Goal: Task Accomplishment & Management: Manage account settings

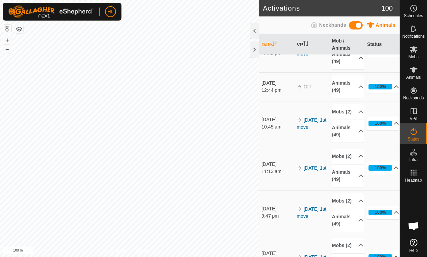
scroll to position [75, 0]
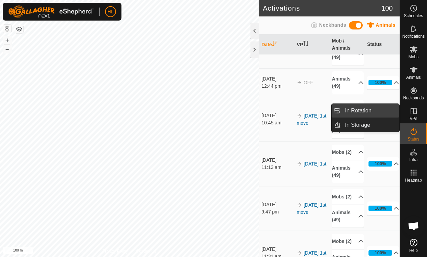
click at [372, 113] on link "In Rotation" at bounding box center [370, 111] width 59 height 14
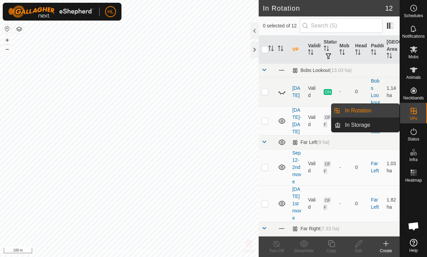
click at [419, 110] on es-virtualpaddocks-svg-icon at bounding box center [414, 110] width 12 height 11
click at [367, 112] on link "In Rotation" at bounding box center [370, 111] width 59 height 14
click at [347, 110] on link "In Rotation" at bounding box center [370, 111] width 59 height 14
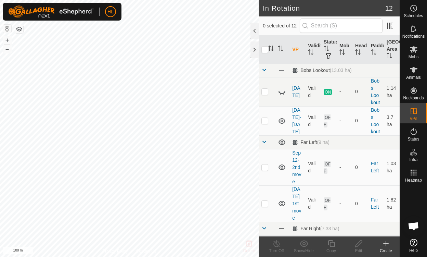
click at [414, 132] on icon at bounding box center [414, 131] width 8 height 8
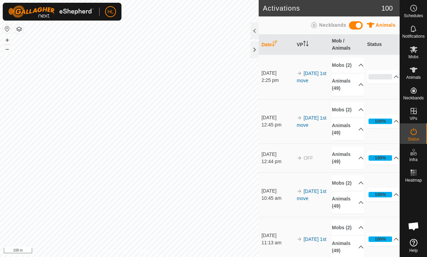
click at [414, 136] on es-activation-svg-icon at bounding box center [414, 131] width 12 height 11
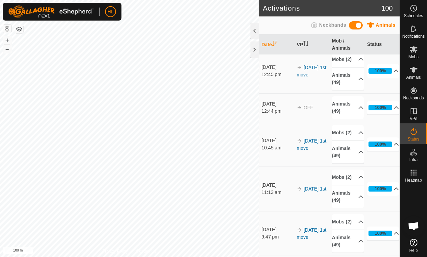
scroll to position [51, 0]
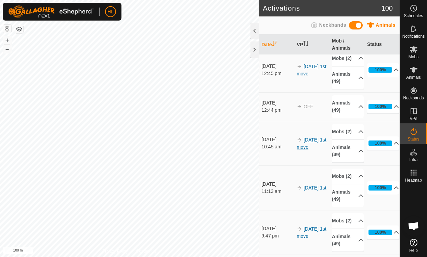
click at [298, 150] on link "[DATE] 1st move" at bounding box center [312, 143] width 30 height 13
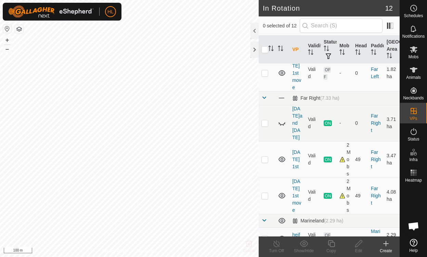
scroll to position [131, 0]
click at [330, 156] on span "ON" at bounding box center [328, 159] width 8 height 6
click at [266, 156] on p-checkbox at bounding box center [265, 158] width 7 height 5
checkbox input "true"
click at [275, 246] on icon at bounding box center [277, 243] width 9 height 8
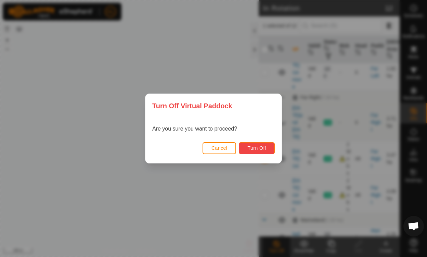
click at [259, 147] on span "Turn Off" at bounding box center [257, 147] width 19 height 5
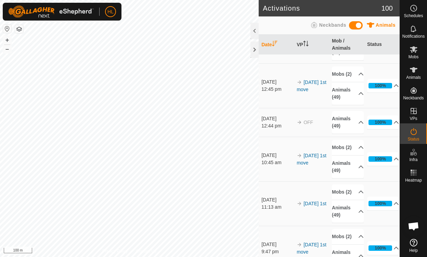
scroll to position [65, 0]
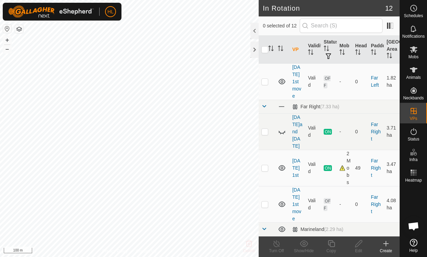
scroll to position [119, 0]
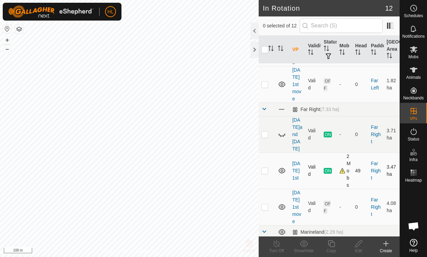
click at [340, 159] on div "2 Mobs" at bounding box center [345, 171] width 10 height 36
click at [337, 158] on td "2 Mobs" at bounding box center [345, 170] width 16 height 36
click at [341, 160] on div "2 Mobs" at bounding box center [345, 171] width 10 height 36
click at [347, 153] on div "2 Mobs" at bounding box center [345, 171] width 10 height 36
click at [337, 157] on td "2 Mobs" at bounding box center [345, 170] width 16 height 36
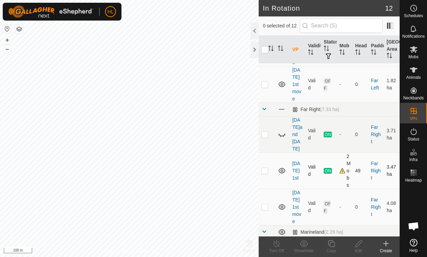
click at [299, 157] on td "[DATE] 1st" at bounding box center [298, 170] width 16 height 36
click at [299, 161] on link "[DATE] 1st" at bounding box center [296, 171] width 8 height 20
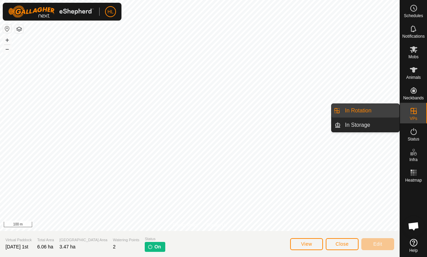
click at [413, 112] on icon at bounding box center [414, 111] width 8 height 8
click at [372, 110] on link "In Rotation" at bounding box center [370, 111] width 59 height 14
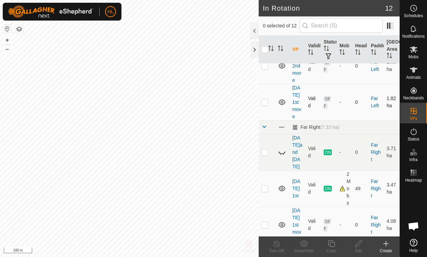
scroll to position [102, 0]
click at [340, 173] on div "2 Mobs" at bounding box center [345, 188] width 10 height 36
click at [281, 185] on icon at bounding box center [282, 187] width 7 height 5
click at [281, 184] on icon at bounding box center [282, 188] width 8 height 8
click at [264, 185] on p-checkbox at bounding box center [265, 187] width 7 height 5
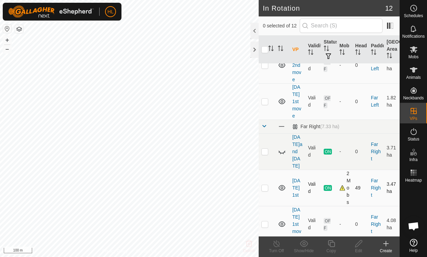
checkbox input "true"
click at [340, 174] on div "2 Mobs" at bounding box center [345, 188] width 10 height 36
click at [297, 178] on link "[DATE] 1st" at bounding box center [296, 188] width 8 height 20
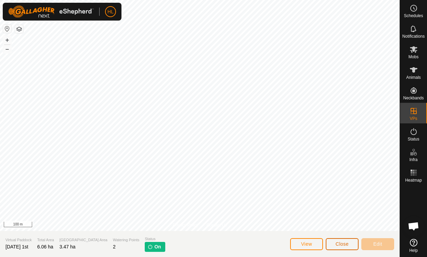
click at [344, 244] on span "Close" at bounding box center [342, 243] width 13 height 5
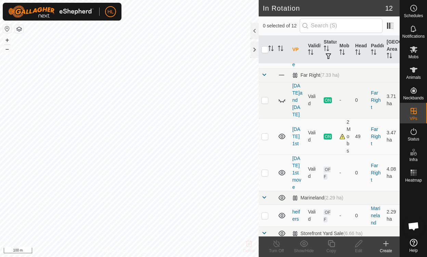
scroll to position [155, 0]
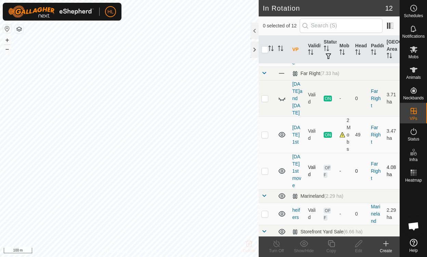
click at [264, 168] on p-checkbox at bounding box center [265, 170] width 7 height 5
checkbox input "true"
click at [358, 245] on icon at bounding box center [359, 243] width 7 height 7
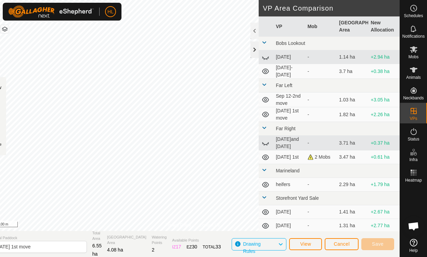
click at [252, 50] on div at bounding box center [255, 49] width 8 height 16
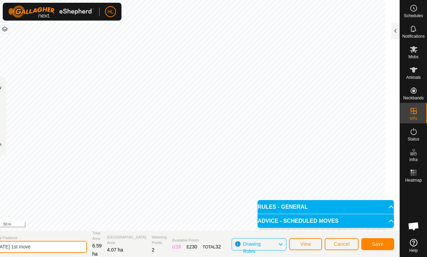
click at [47, 248] on input "[DATE] 1st move" at bounding box center [39, 247] width 96 height 12
type input "sept 16 pm"
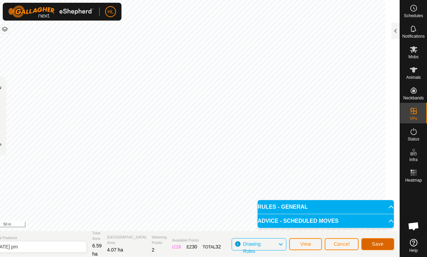
click at [377, 242] on span "Save" at bounding box center [378, 243] width 12 height 5
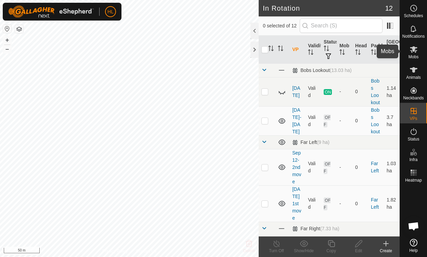
click at [414, 50] on icon at bounding box center [414, 49] width 8 height 7
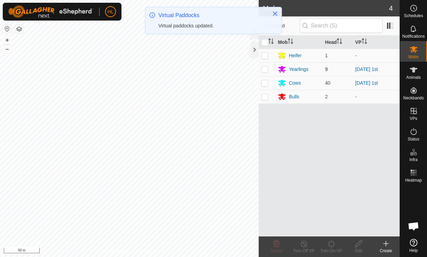
click at [264, 69] on p-checkbox at bounding box center [265, 68] width 7 height 5
checkbox input "true"
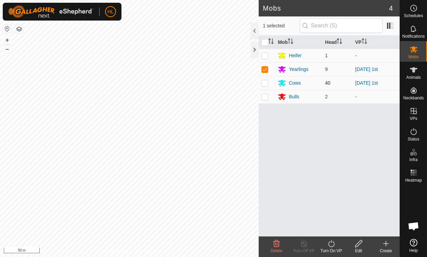
click at [265, 84] on p-checkbox at bounding box center [265, 82] width 7 height 5
checkbox input "true"
click at [332, 242] on icon at bounding box center [331, 243] width 6 height 7
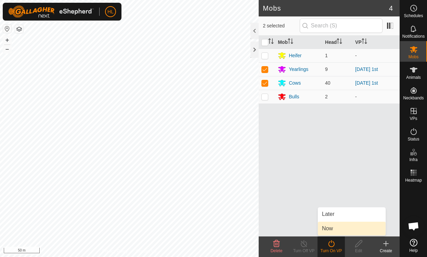
click at [332, 231] on link "Now" at bounding box center [352, 229] width 68 height 14
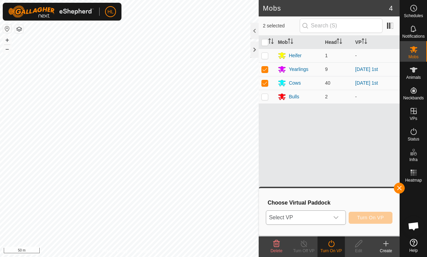
click at [339, 215] on icon "dropdown trigger" at bounding box center [336, 217] width 5 height 5
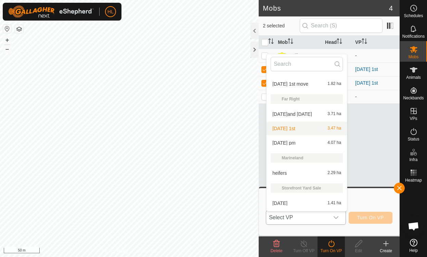
scroll to position [72, 0]
click at [285, 142] on span "sept 16 pm" at bounding box center [284, 142] width 23 height 5
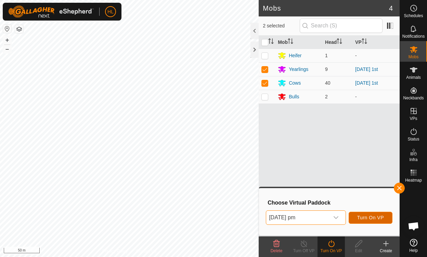
click at [377, 219] on span "Turn On VP" at bounding box center [371, 217] width 27 height 5
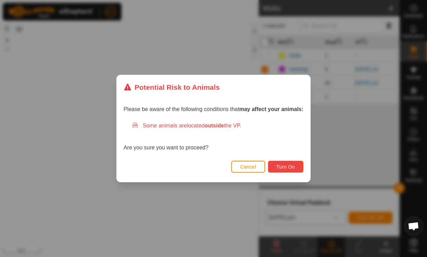
click at [285, 168] on span "Turn On" at bounding box center [286, 166] width 18 height 5
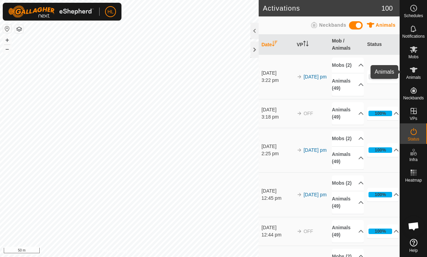
click at [414, 70] on icon at bounding box center [414, 69] width 8 height 5
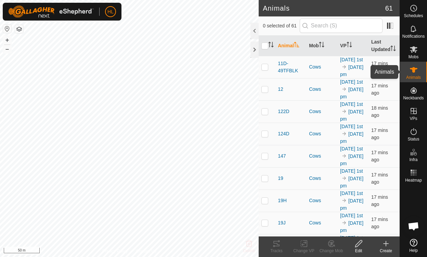
click at [414, 70] on icon at bounding box center [414, 69] width 8 height 5
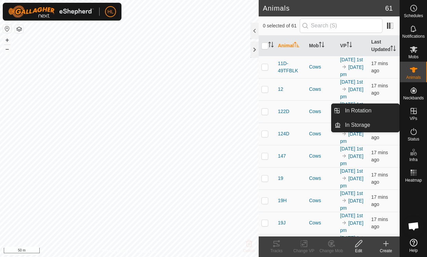
click at [413, 113] on icon at bounding box center [414, 111] width 6 height 6
click at [350, 111] on link "In Rotation" at bounding box center [370, 111] width 59 height 14
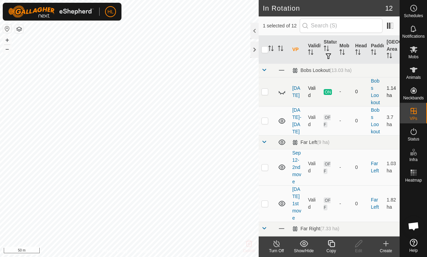
click at [283, 91] on icon at bounding box center [282, 92] width 8 height 8
click at [283, 91] on icon at bounding box center [282, 91] width 7 height 5
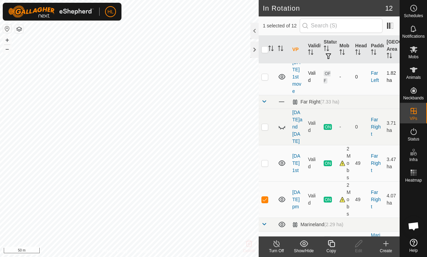
scroll to position [128, 0]
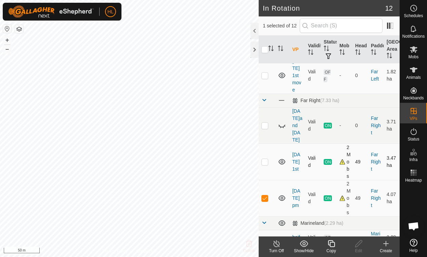
click at [265, 159] on p-checkbox at bounding box center [265, 161] width 7 height 5
click at [283, 158] on icon at bounding box center [282, 162] width 8 height 8
click at [261, 148] on td at bounding box center [267, 162] width 16 height 36
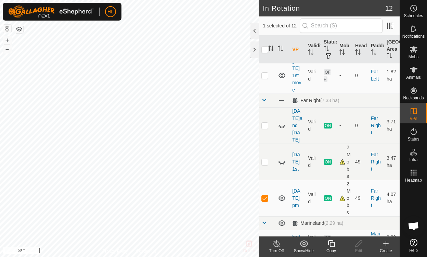
click at [282, 158] on icon at bounding box center [282, 162] width 8 height 8
click at [281, 159] on icon at bounding box center [282, 161] width 7 height 5
click at [281, 158] on icon at bounding box center [282, 162] width 8 height 8
click at [265, 159] on p-checkbox at bounding box center [265, 161] width 7 height 5
checkbox input "true"
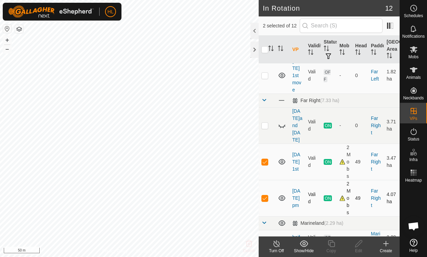
click at [266, 195] on p-checkbox at bounding box center [265, 197] width 7 height 5
checkbox input "false"
click at [294, 152] on link "[DATE] 1st" at bounding box center [296, 162] width 8 height 20
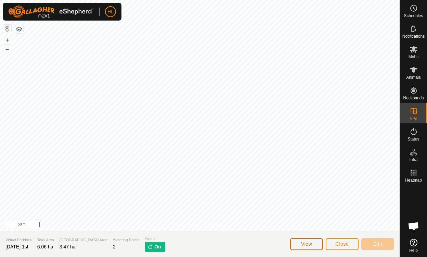
click at [304, 243] on span "View" at bounding box center [306, 243] width 11 height 5
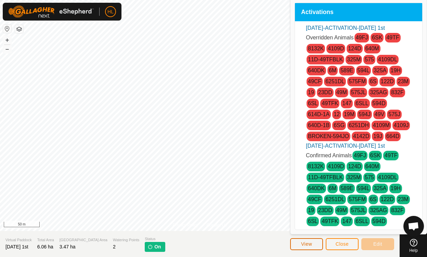
click at [304, 243] on span "View" at bounding box center [306, 243] width 11 height 5
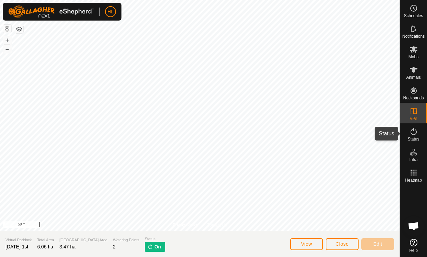
click at [414, 136] on es-activation-svg-icon at bounding box center [414, 131] width 12 height 11
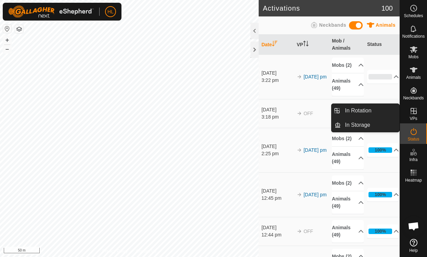
click at [413, 110] on icon at bounding box center [414, 111] width 8 height 8
click at [370, 110] on link "In Rotation" at bounding box center [370, 111] width 59 height 14
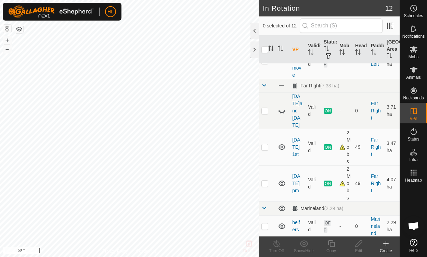
scroll to position [144, 0]
click at [264, 143] on p-checkbox at bounding box center [265, 145] width 7 height 5
checkbox input "true"
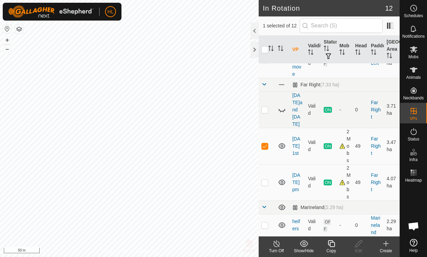
click at [276, 242] on icon at bounding box center [277, 243] width 6 height 7
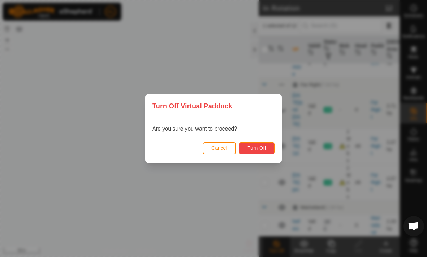
click at [254, 148] on span "Turn Off" at bounding box center [257, 147] width 19 height 5
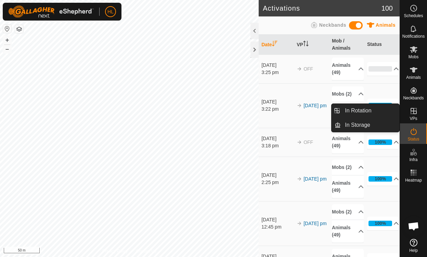
click at [415, 111] on icon at bounding box center [414, 111] width 6 height 6
click at [359, 111] on link "In Rotation" at bounding box center [370, 111] width 59 height 14
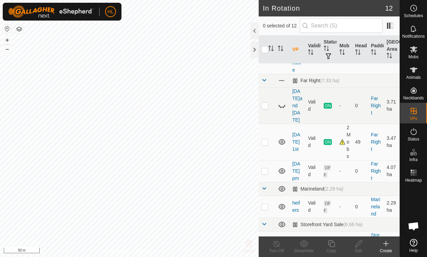
scroll to position [149, 0]
click at [266, 167] on p-checkbox at bounding box center [265, 169] width 7 height 5
checkbox input "true"
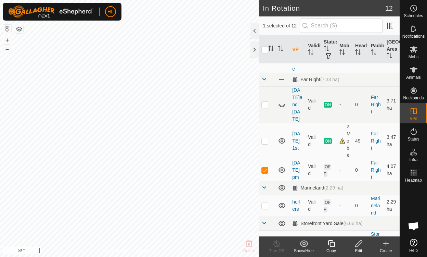
click at [358, 244] on icon at bounding box center [359, 243] width 9 height 8
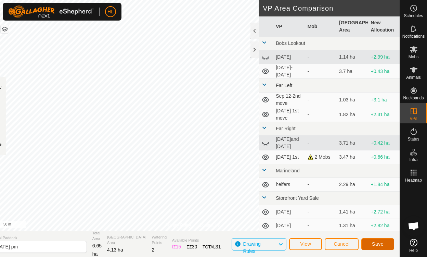
click at [378, 242] on span "Save" at bounding box center [378, 243] width 12 height 5
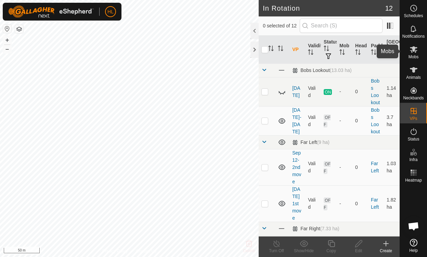
click at [413, 54] on es-mob-svg-icon at bounding box center [414, 49] width 12 height 11
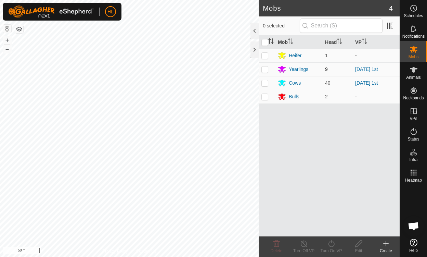
click at [265, 70] on p-checkbox at bounding box center [265, 68] width 7 height 5
checkbox input "true"
click at [264, 82] on p-checkbox at bounding box center [265, 82] width 7 height 5
checkbox input "true"
click at [332, 245] on icon at bounding box center [331, 243] width 9 height 8
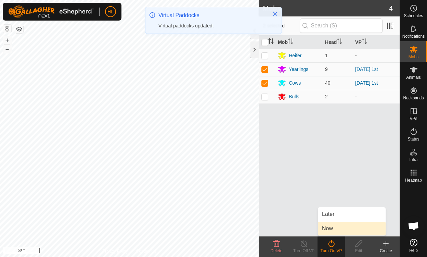
click at [331, 227] on link "Now" at bounding box center [352, 229] width 68 height 14
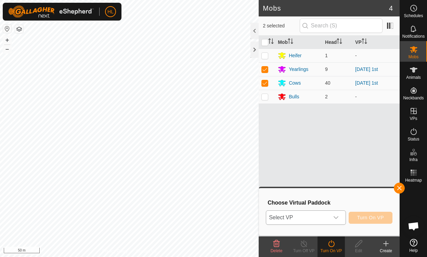
click at [339, 217] on icon "dropdown trigger" at bounding box center [336, 217] width 5 height 5
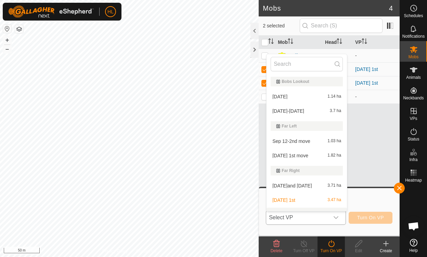
scroll to position [10, 0]
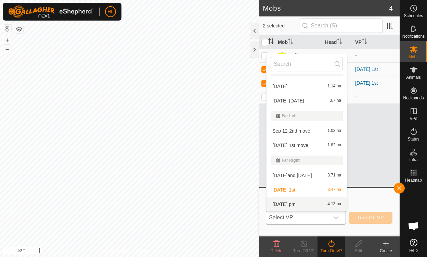
click at [291, 203] on li "sept 16 pm 4.13 ha" at bounding box center [307, 204] width 80 height 14
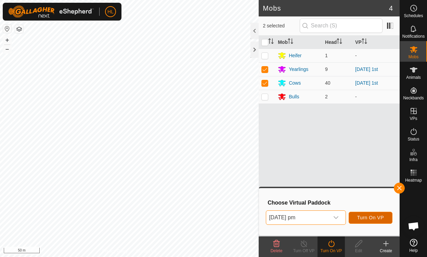
click at [376, 217] on span "Turn On VP" at bounding box center [371, 217] width 27 height 5
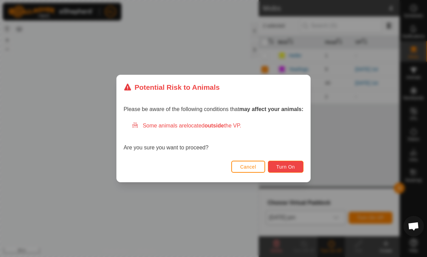
click at [282, 162] on button "Turn On" at bounding box center [286, 167] width 36 height 12
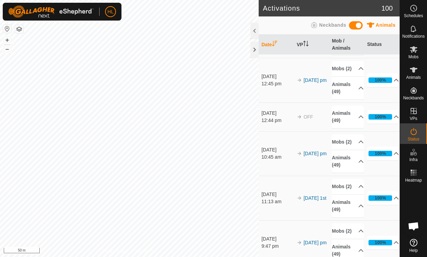
scroll to position [191, 0]
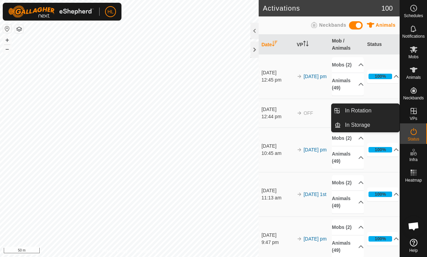
click at [411, 112] on icon at bounding box center [414, 111] width 8 height 8
click at [414, 112] on icon at bounding box center [414, 111] width 8 height 8
click at [351, 111] on link "In Rotation" at bounding box center [370, 111] width 59 height 14
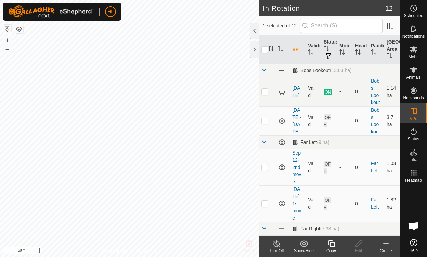
click at [304, 244] on icon at bounding box center [304, 243] width 9 height 8
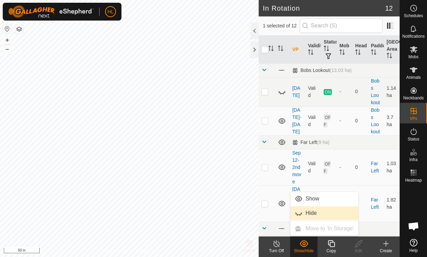
click at [306, 213] on link "Hide" at bounding box center [325, 213] width 68 height 14
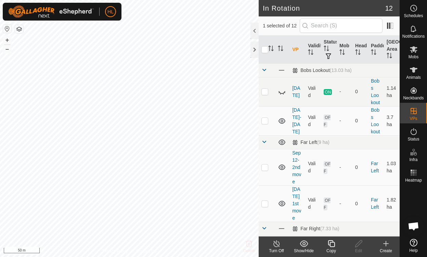
click at [303, 245] on icon at bounding box center [304, 243] width 9 height 8
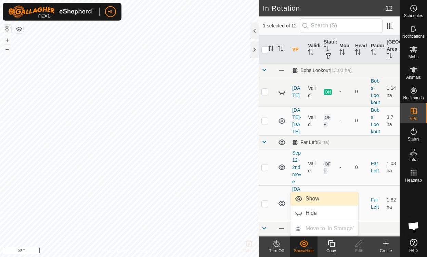
click at [296, 199] on link "Show" at bounding box center [325, 199] width 68 height 14
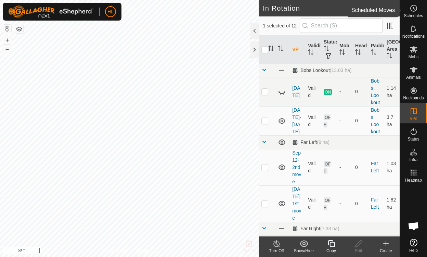
click at [413, 8] on icon at bounding box center [414, 8] width 8 height 8
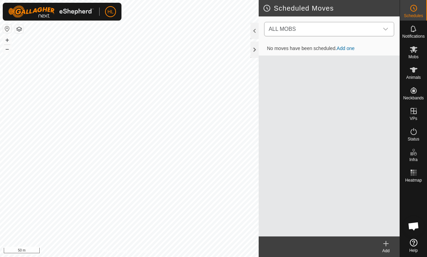
click at [386, 30] on icon "dropdown trigger" at bounding box center [386, 29] width 5 height 3
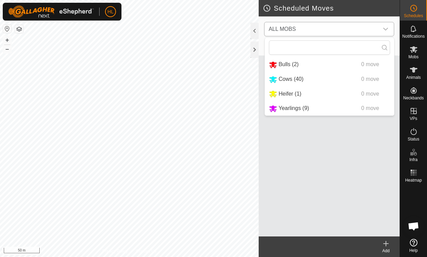
click at [386, 30] on icon "dropdown trigger" at bounding box center [386, 29] width 5 height 3
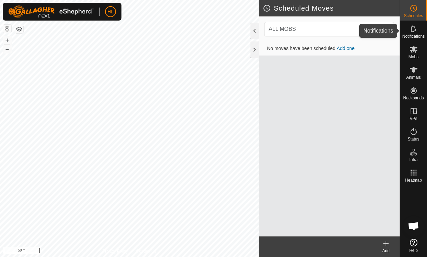
click at [411, 30] on icon at bounding box center [413, 28] width 5 height 7
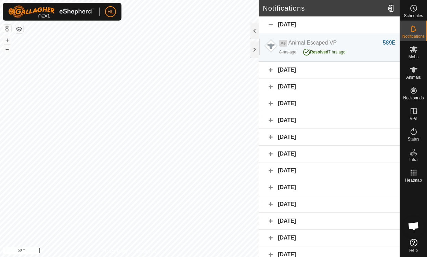
click at [291, 69] on div "Yesterday" at bounding box center [329, 70] width 141 height 17
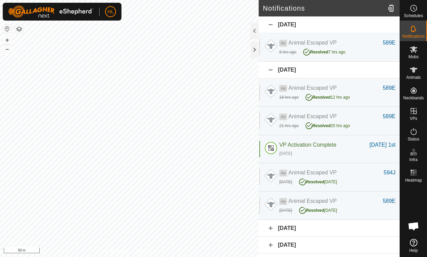
click at [293, 224] on div "14 September 2025" at bounding box center [329, 228] width 141 height 17
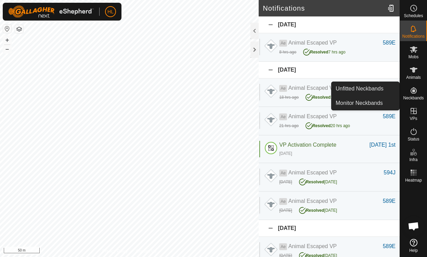
click at [413, 91] on icon at bounding box center [414, 90] width 6 height 6
click at [363, 103] on link "Monitor Neckbands" at bounding box center [366, 103] width 68 height 14
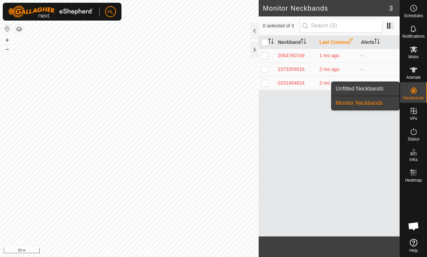
click at [365, 87] on link "Unfitted Neckbands" at bounding box center [366, 89] width 68 height 14
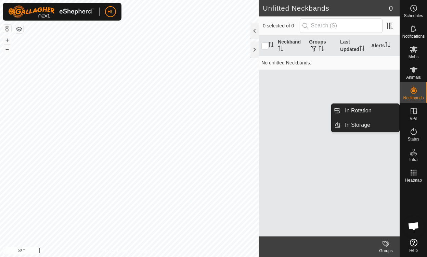
click at [415, 113] on icon at bounding box center [414, 111] width 6 height 6
click at [357, 110] on link "In Rotation" at bounding box center [370, 111] width 59 height 14
